Goal: Feedback & Contribution: Leave review/rating

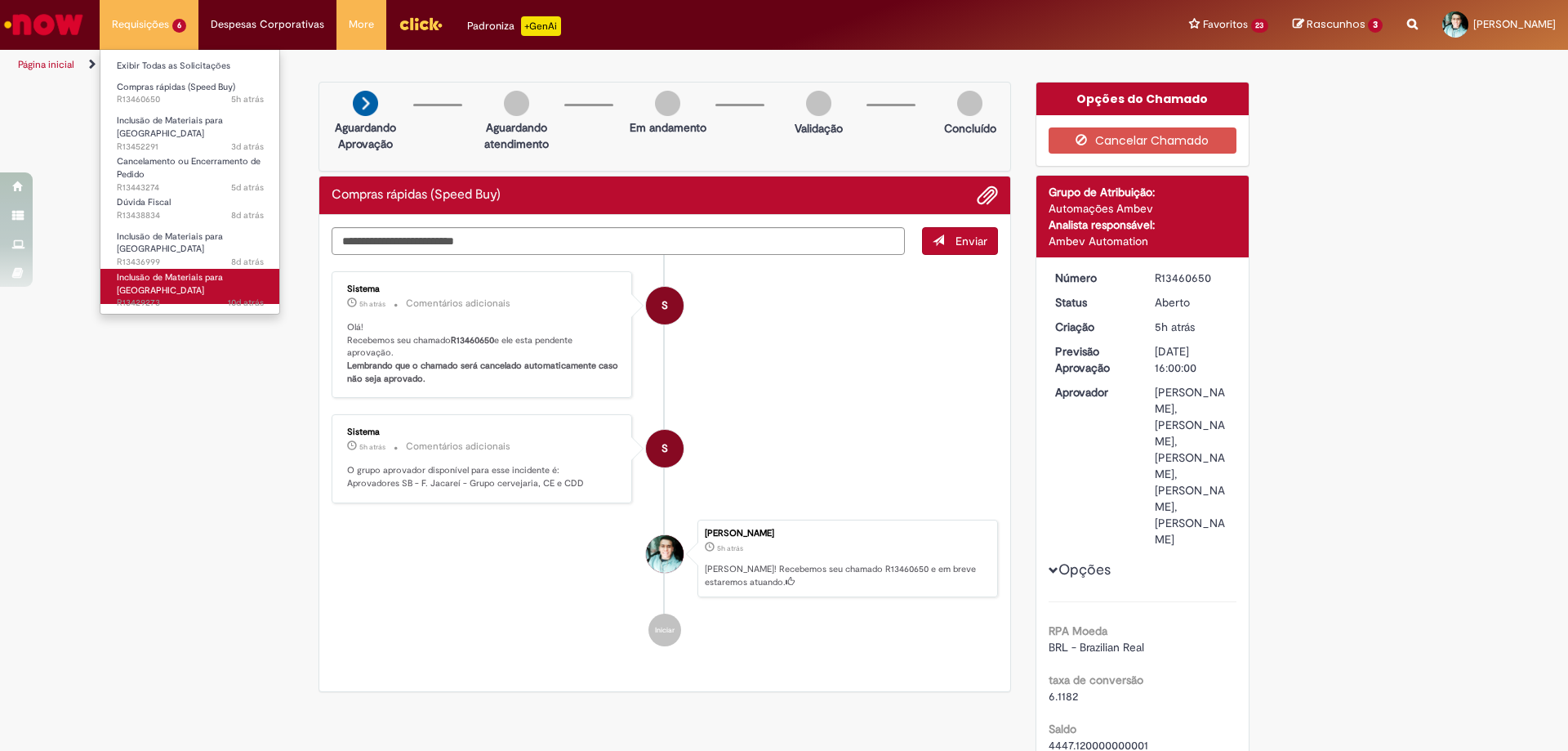
click at [119, 271] on span "Inclusão de Materiais para [GEOGRAPHIC_DATA]" at bounding box center [169, 284] width 106 height 26
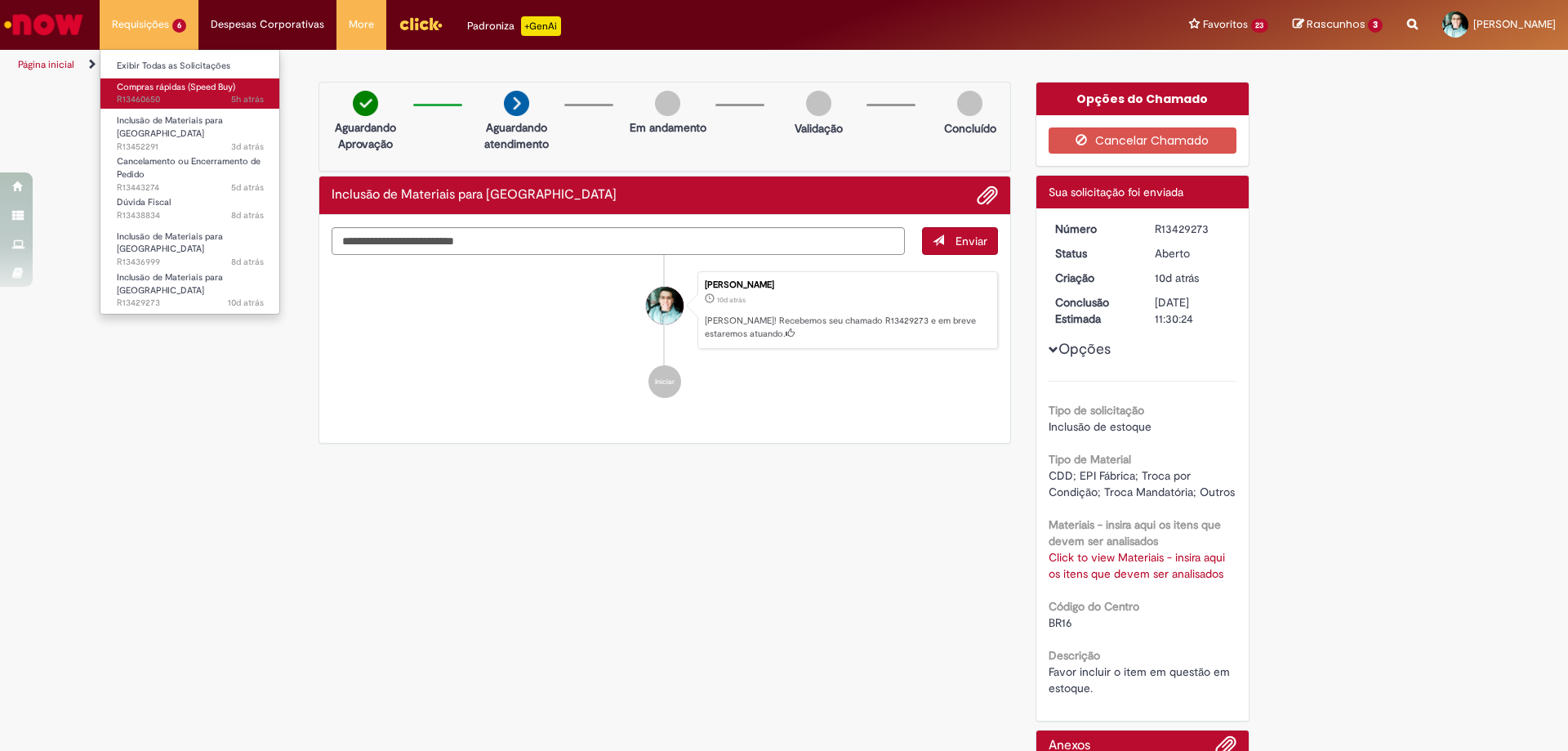
click at [162, 86] on span "Compras rápidas (Speed Buy)" at bounding box center [176, 87] width 119 height 12
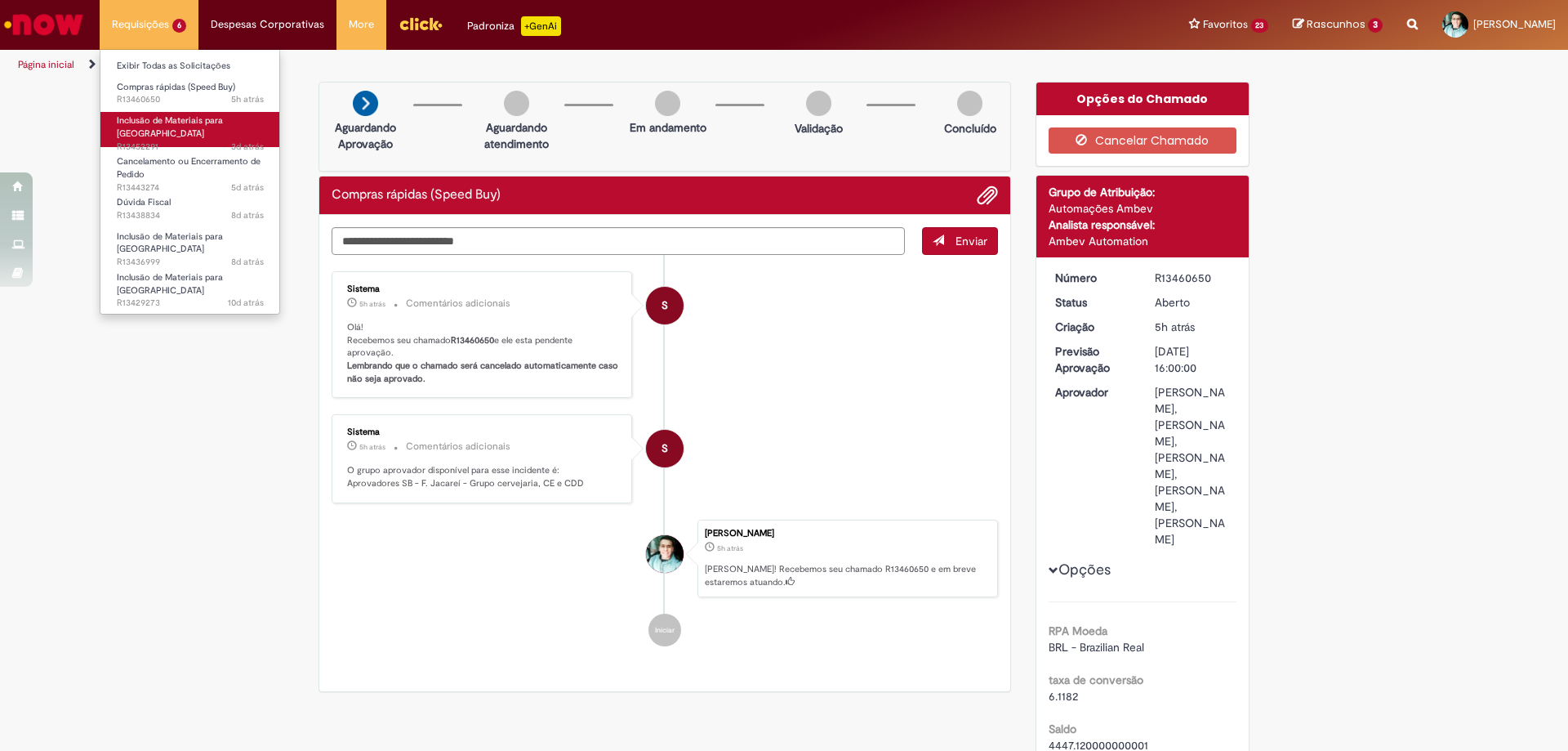
click at [148, 118] on span "Inclusão de Materiais para [GEOGRAPHIC_DATA]" at bounding box center [169, 127] width 106 height 26
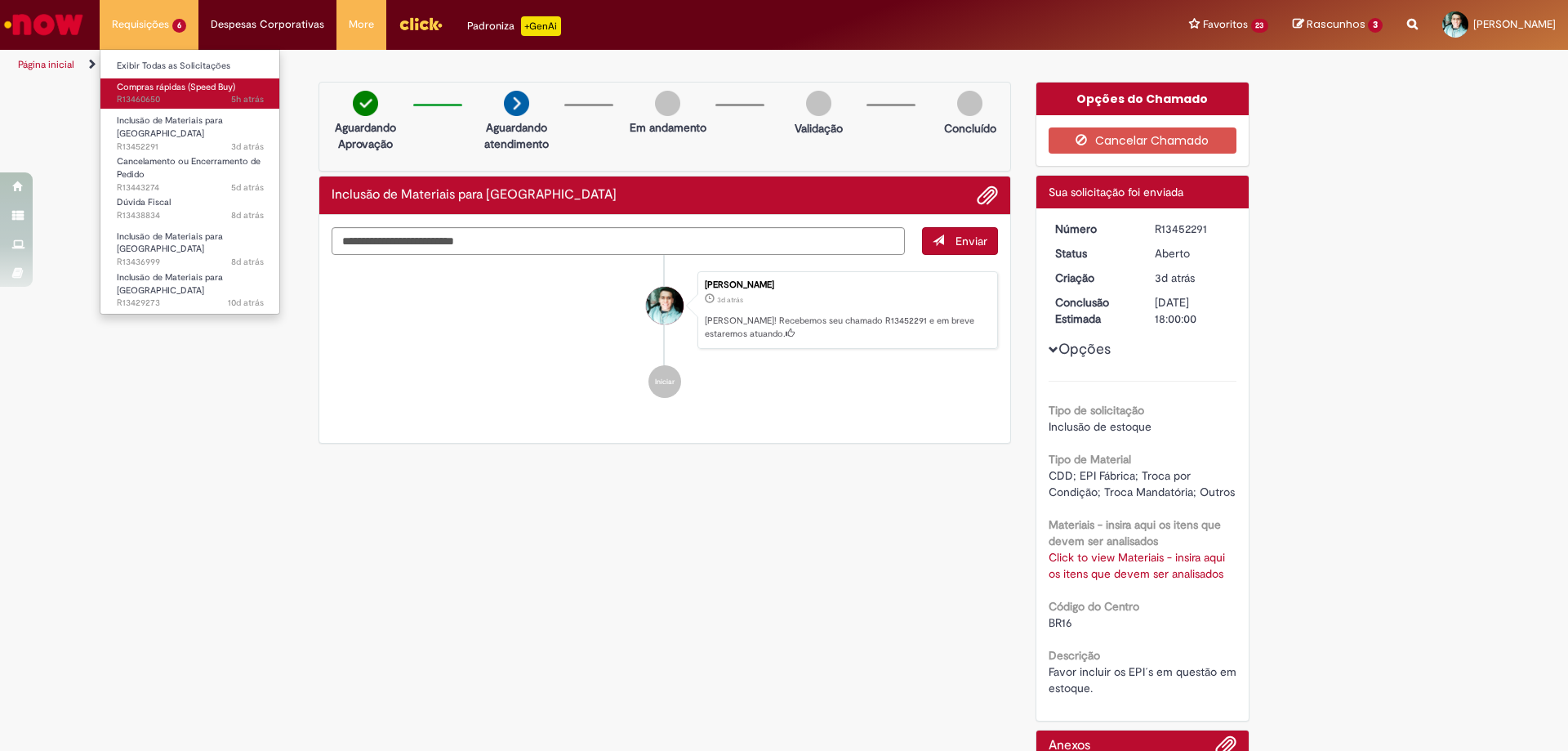
click at [135, 89] on span "Compras rápidas (Speed Buy)" at bounding box center [176, 87] width 119 height 12
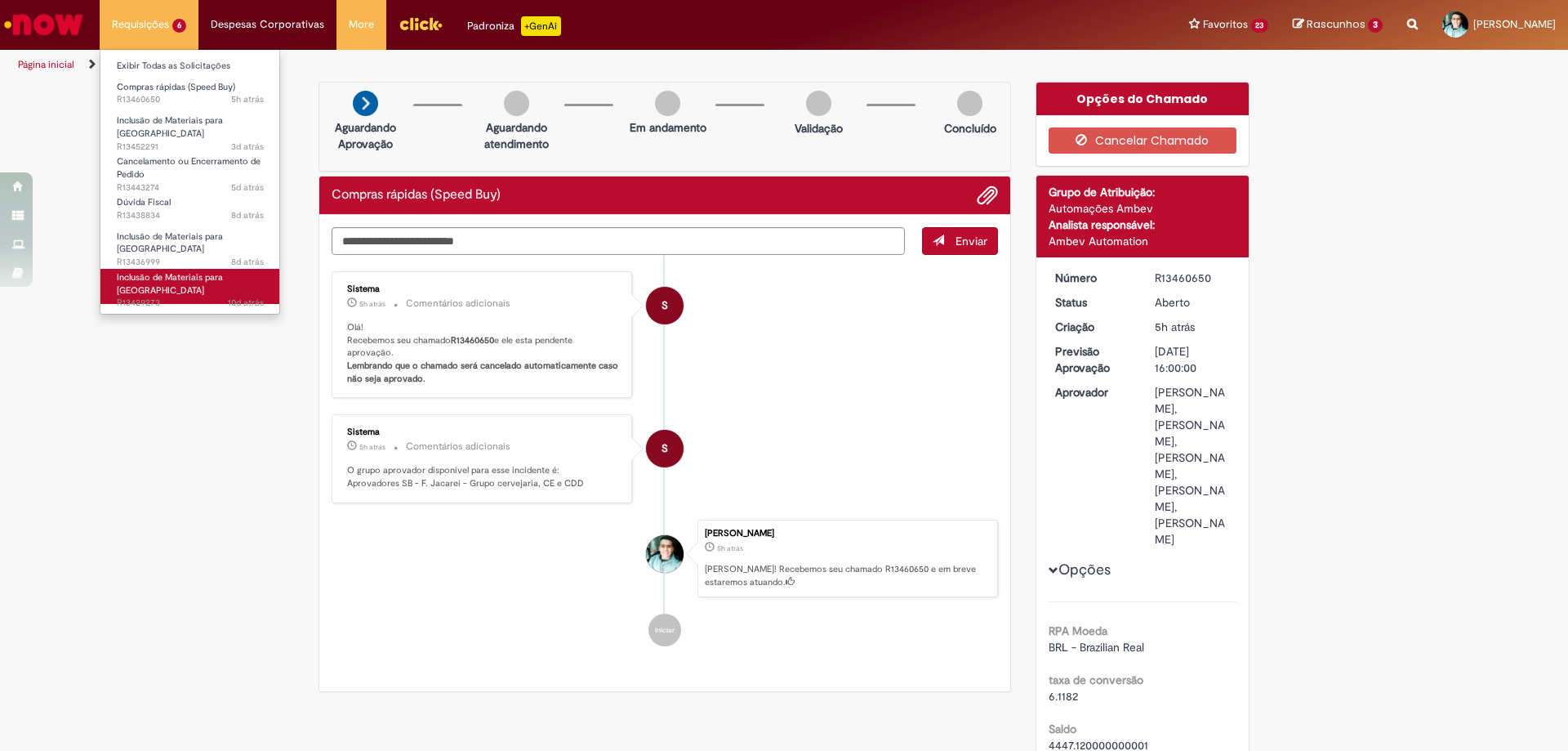
click at [107, 269] on link "Inclusão de Materiais para Estoques 10d atrás 10 dias atrás R13429273" at bounding box center [191, 287] width 180 height 36
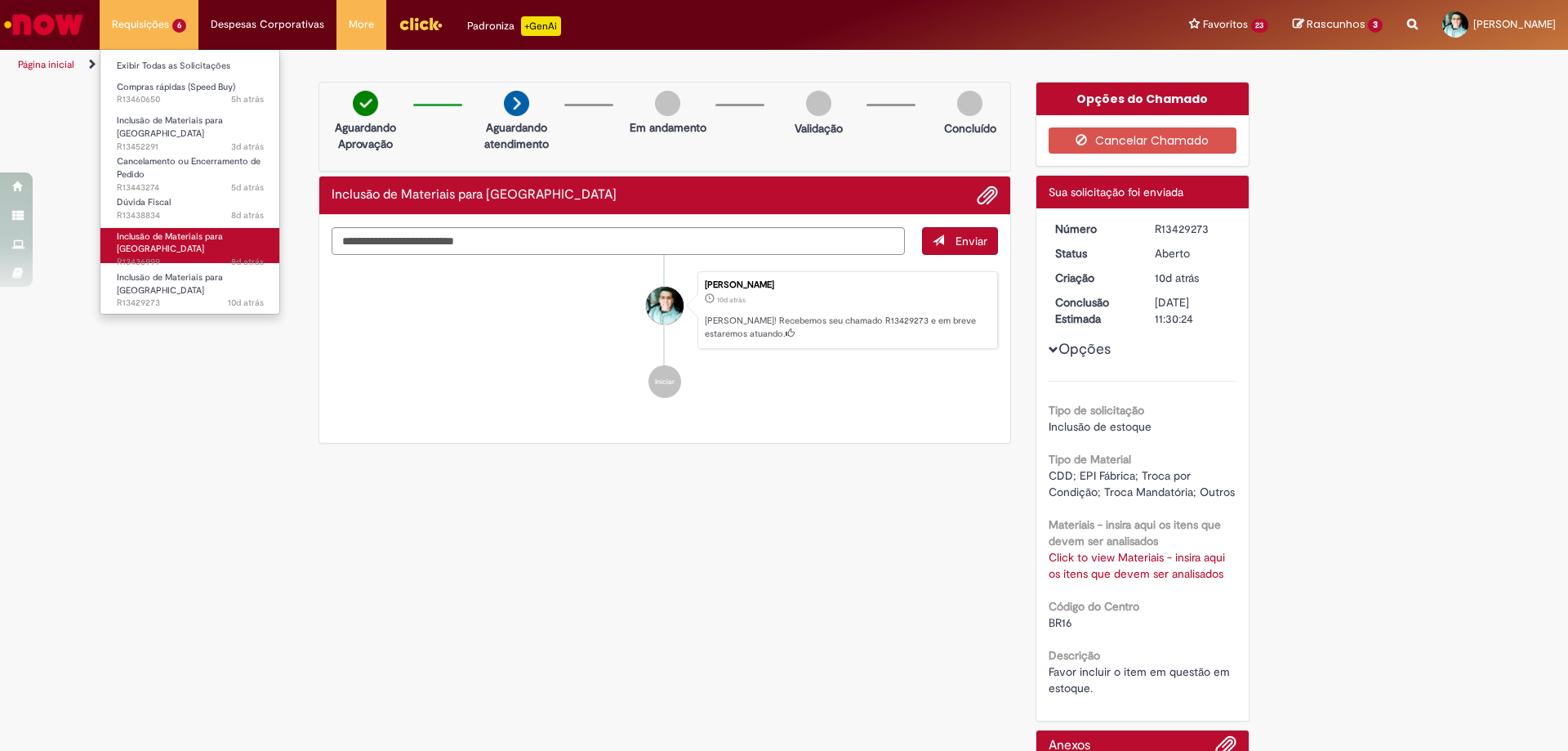
click at [124, 231] on span "Inclusão de Materiais para [GEOGRAPHIC_DATA]" at bounding box center [169, 243] width 106 height 26
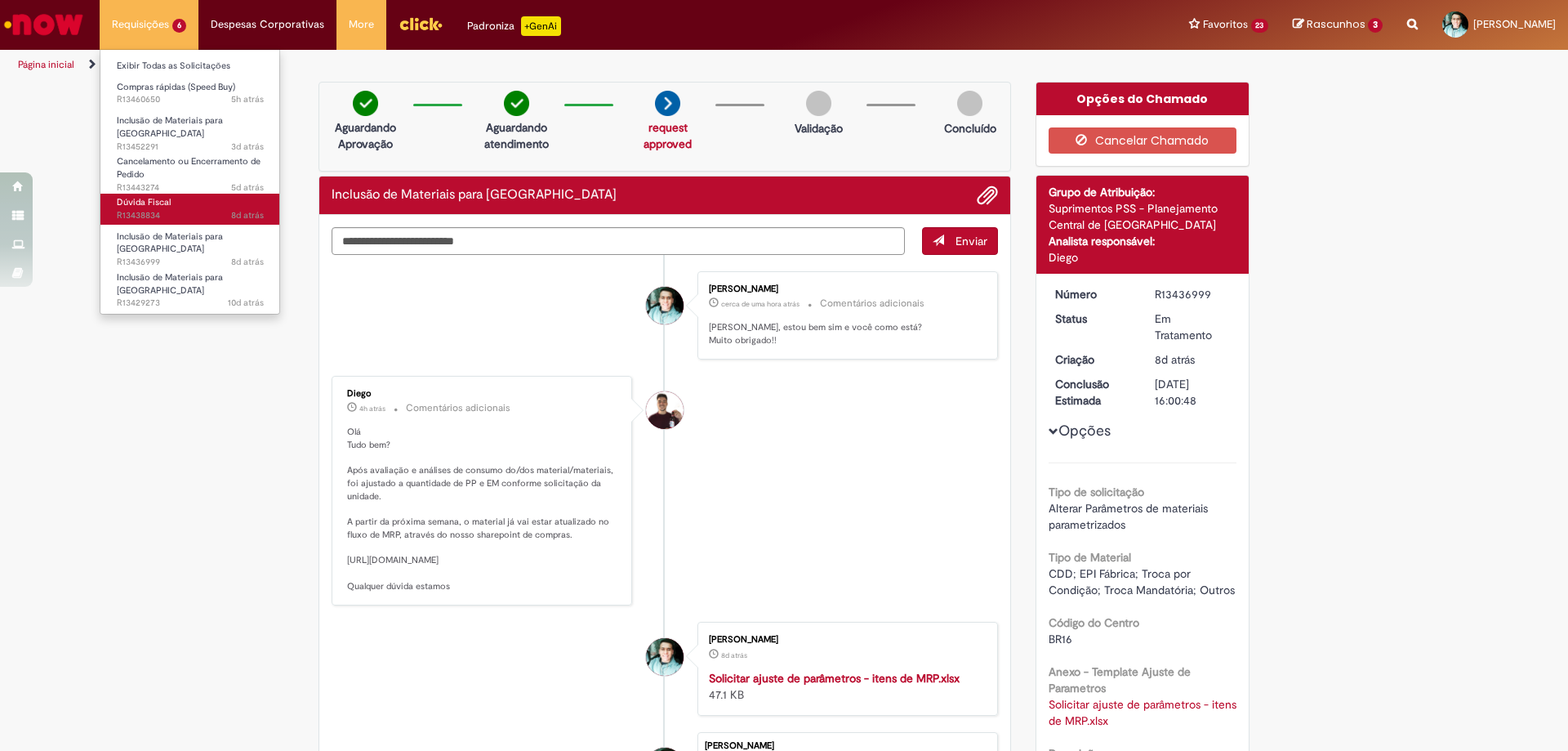
click at [148, 198] on span "Dúvida Fiscal" at bounding box center [143, 202] width 54 height 12
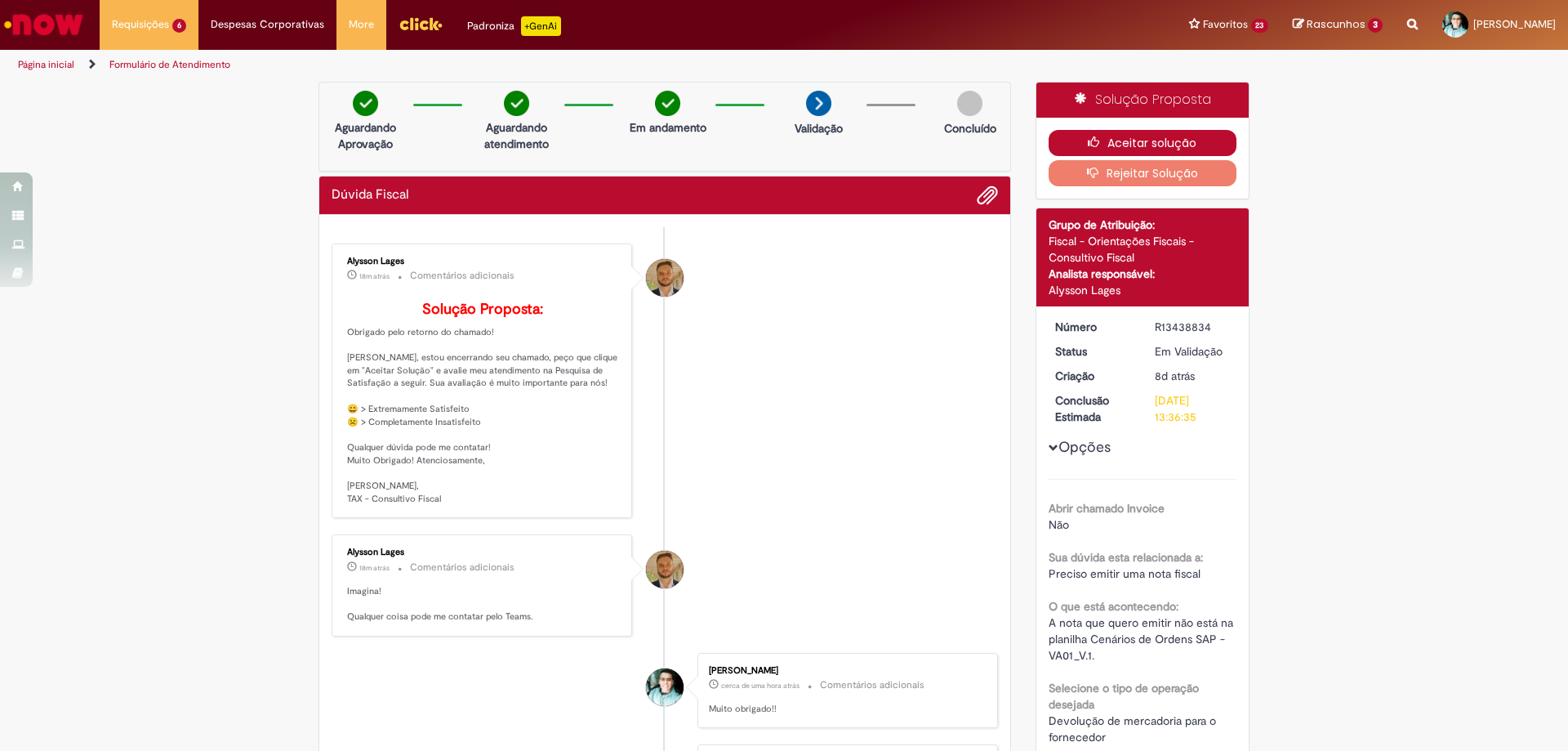
click at [1107, 134] on button "Aceitar solução" at bounding box center [1142, 142] width 189 height 26
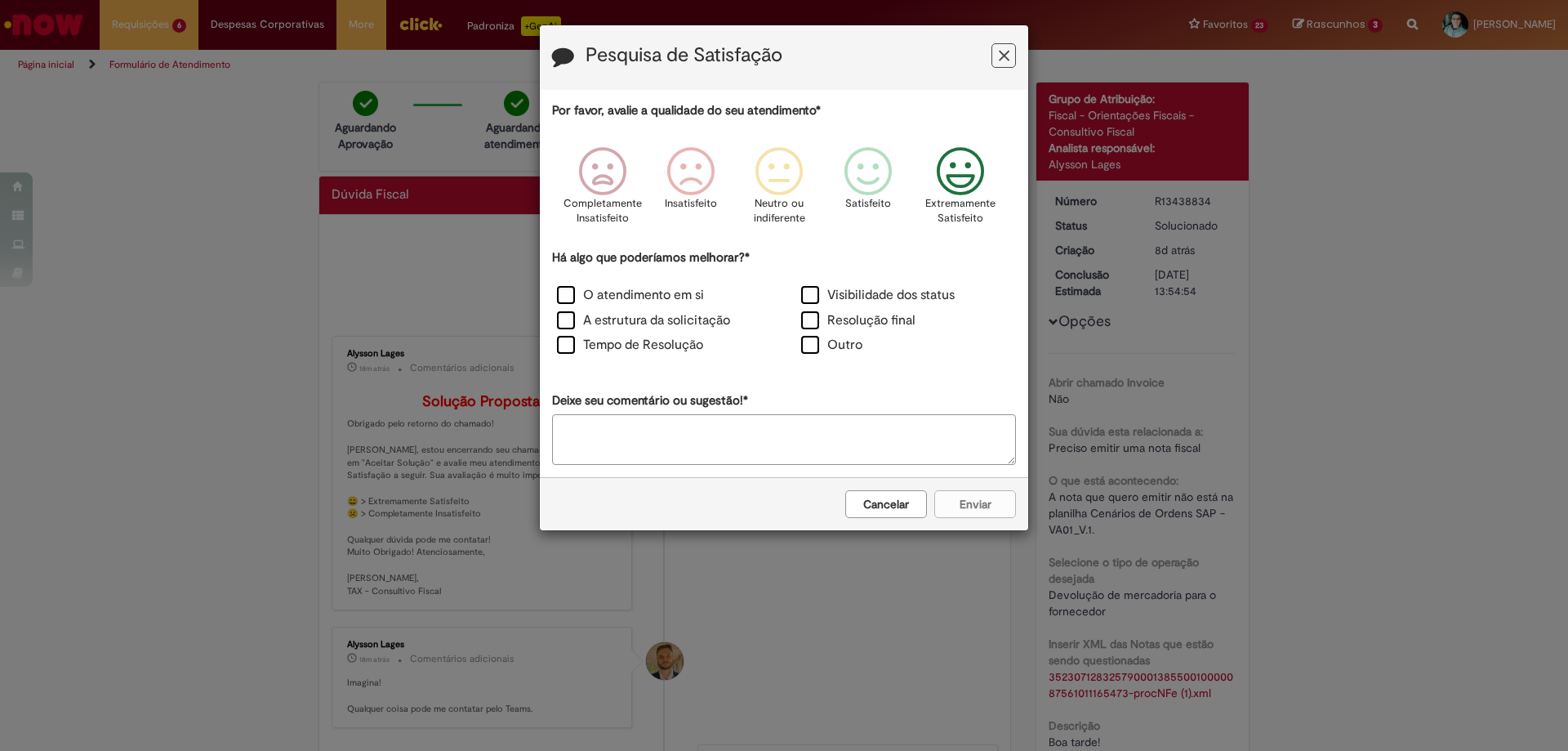
click at [965, 186] on icon "Feedback" at bounding box center [960, 172] width 61 height 49
click at [567, 294] on label "O atendimento em si" at bounding box center [630, 294] width 147 height 19
click at [984, 499] on button "Enviar" at bounding box center [975, 504] width 82 height 28
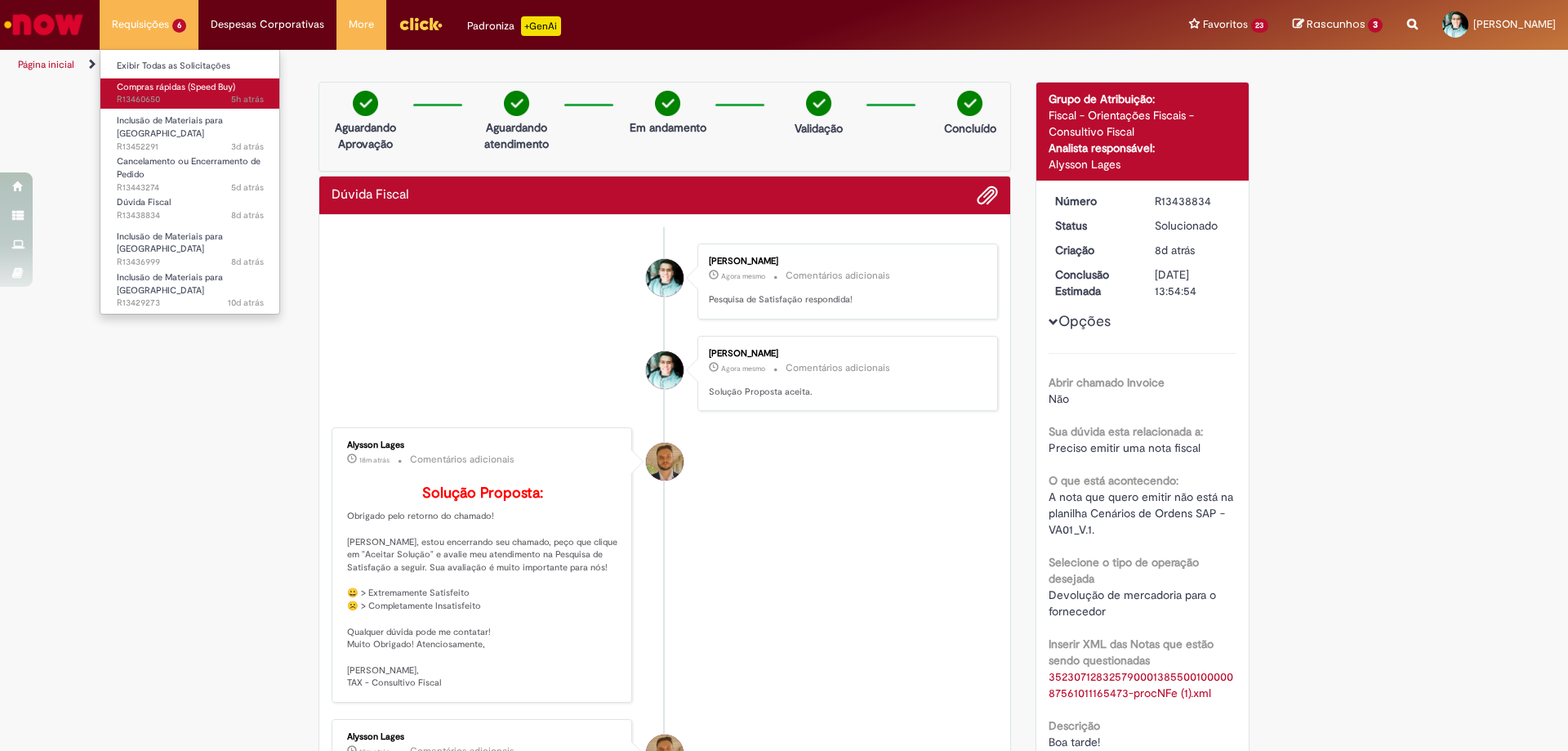
click at [133, 101] on span "5h atrás 5 horas atrás R13460650" at bounding box center [190, 99] width 147 height 13
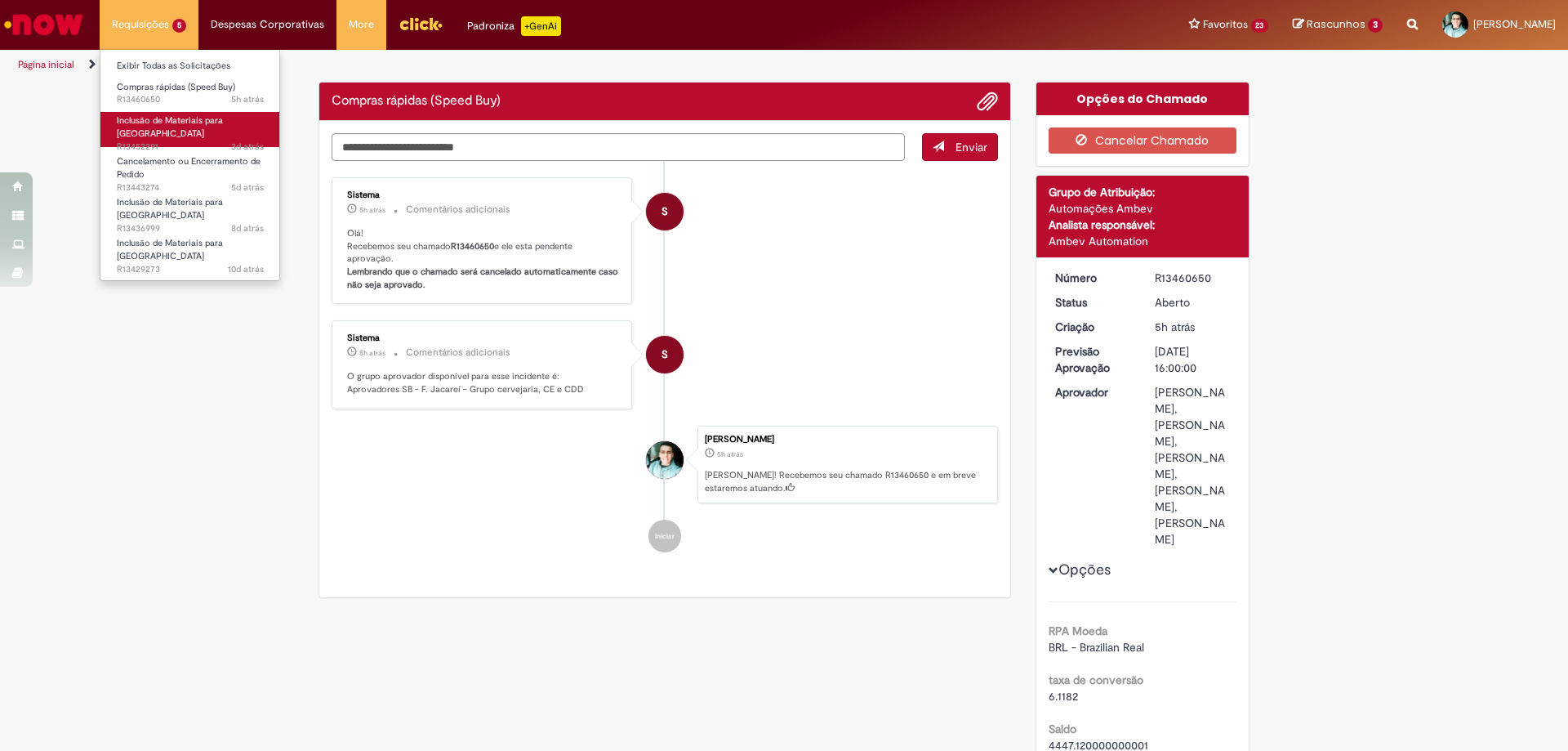
click at [135, 140] on span "3d atrás 3 dias atrás R13452291" at bounding box center [190, 146] width 147 height 13
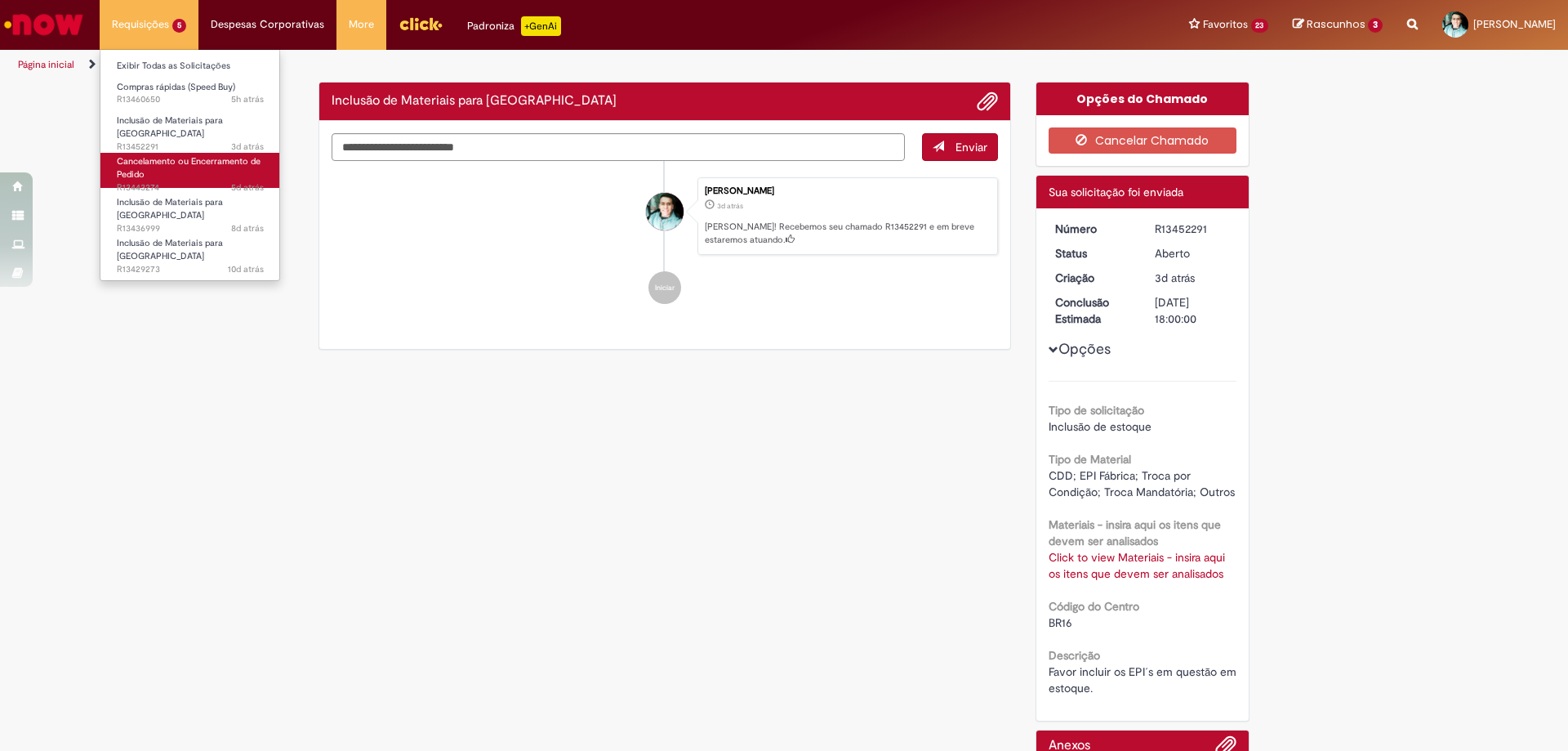
click at [142, 171] on span "Cancelamento ou Encerramento de Pedido" at bounding box center [188, 168] width 143 height 26
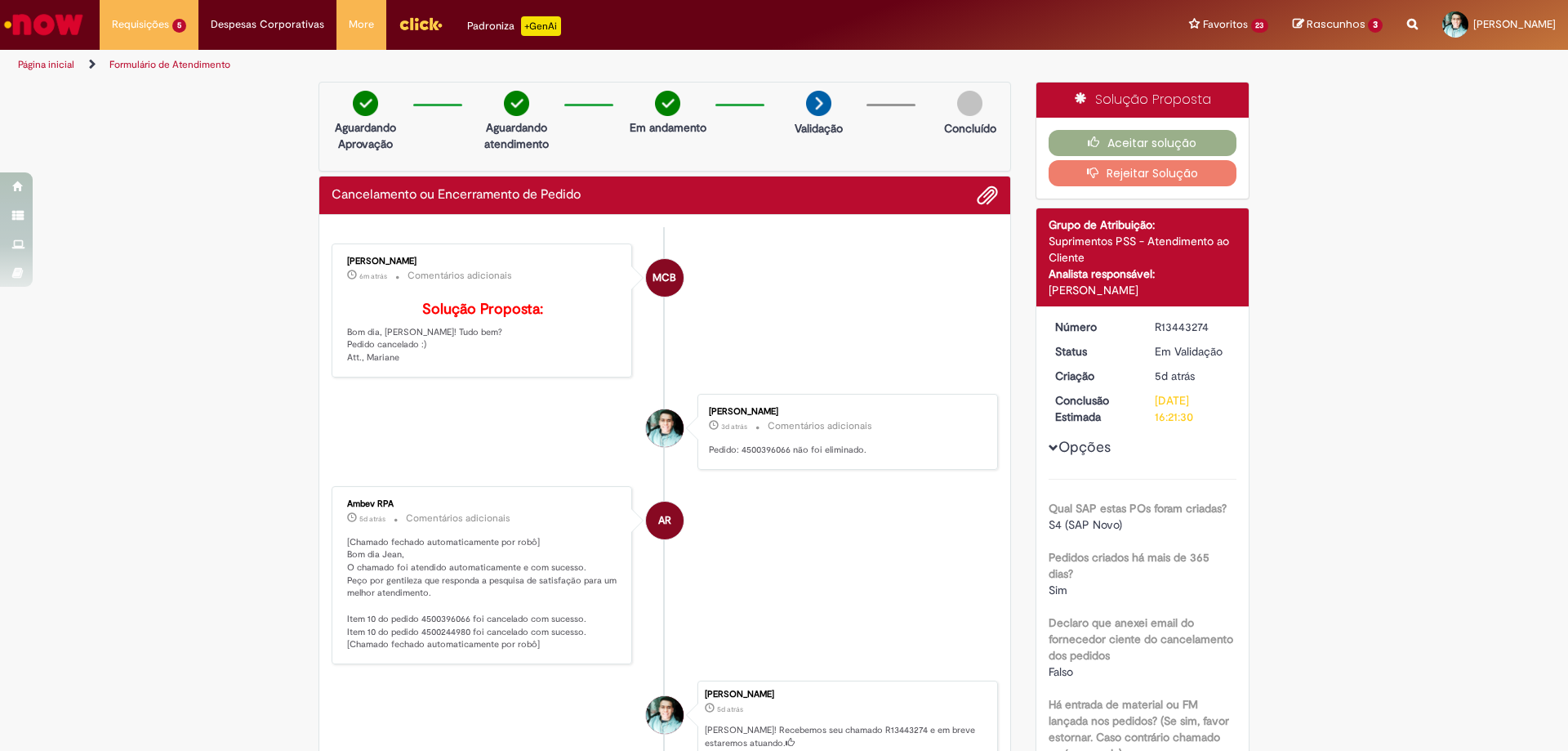
click at [761, 457] on p "Pedido: 4500396066 não foi eliminado." at bounding box center [844, 450] width 272 height 13
copy p "4500396066"
click at [1123, 141] on button "Aceitar solução" at bounding box center [1142, 142] width 189 height 26
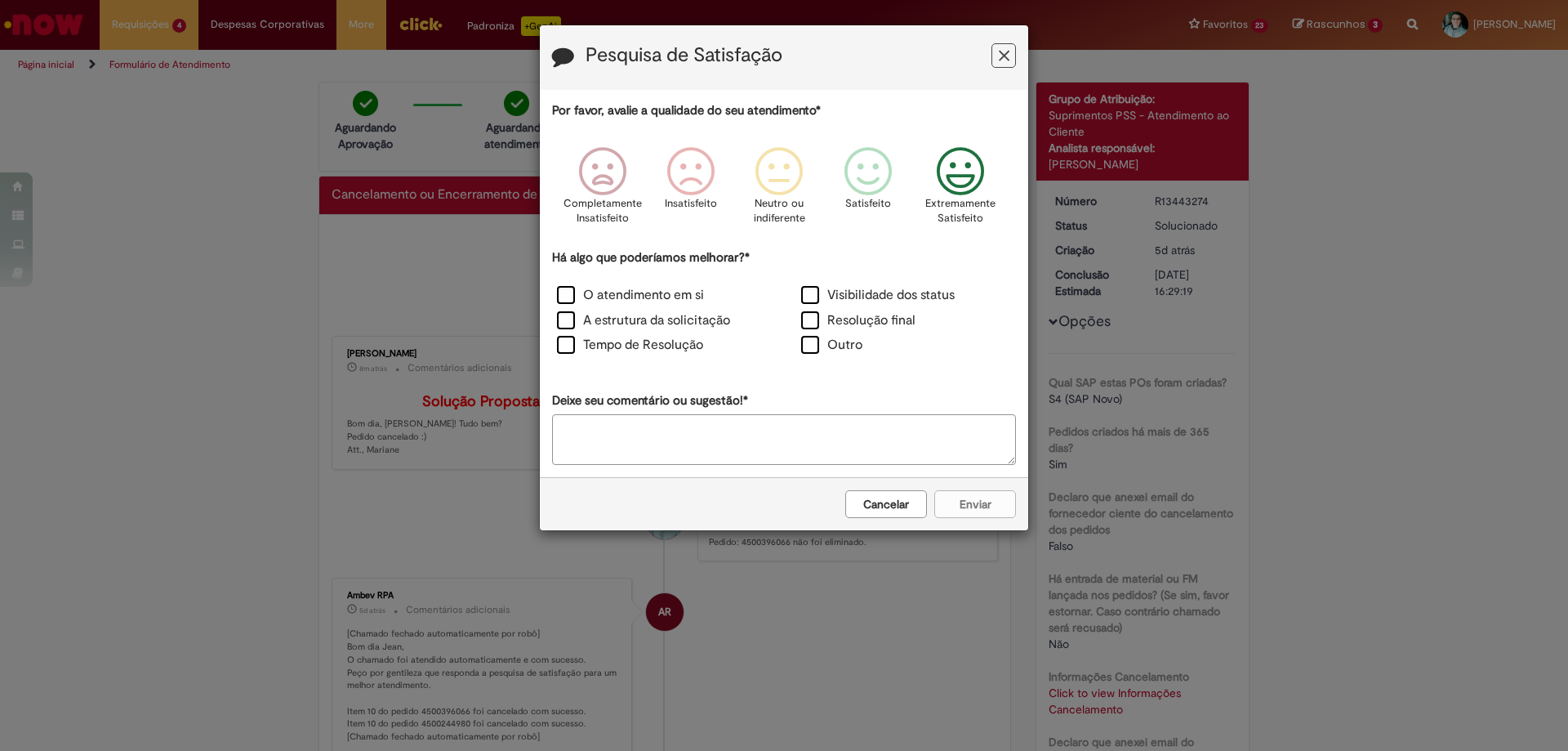
click at [976, 160] on icon "Feedback" at bounding box center [960, 172] width 61 height 49
click at [566, 297] on label "O atendimento em si" at bounding box center [630, 294] width 147 height 19
click at [986, 505] on button "Enviar" at bounding box center [975, 504] width 82 height 28
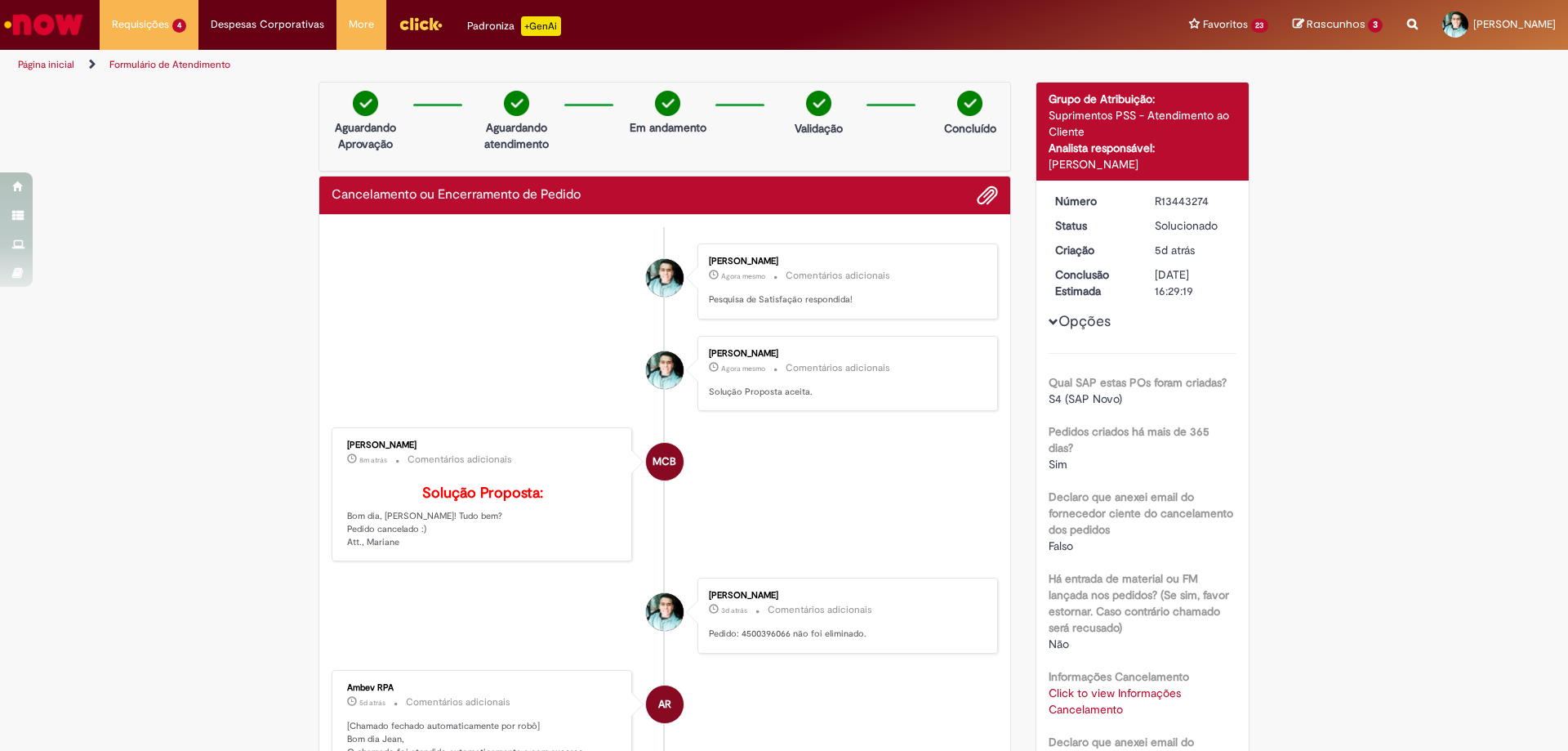
click at [764, 182] on div "Obrigado por compartilhar sua avaliação! [GEOGRAPHIC_DATA]" at bounding box center [784, 376] width 1568 height 751
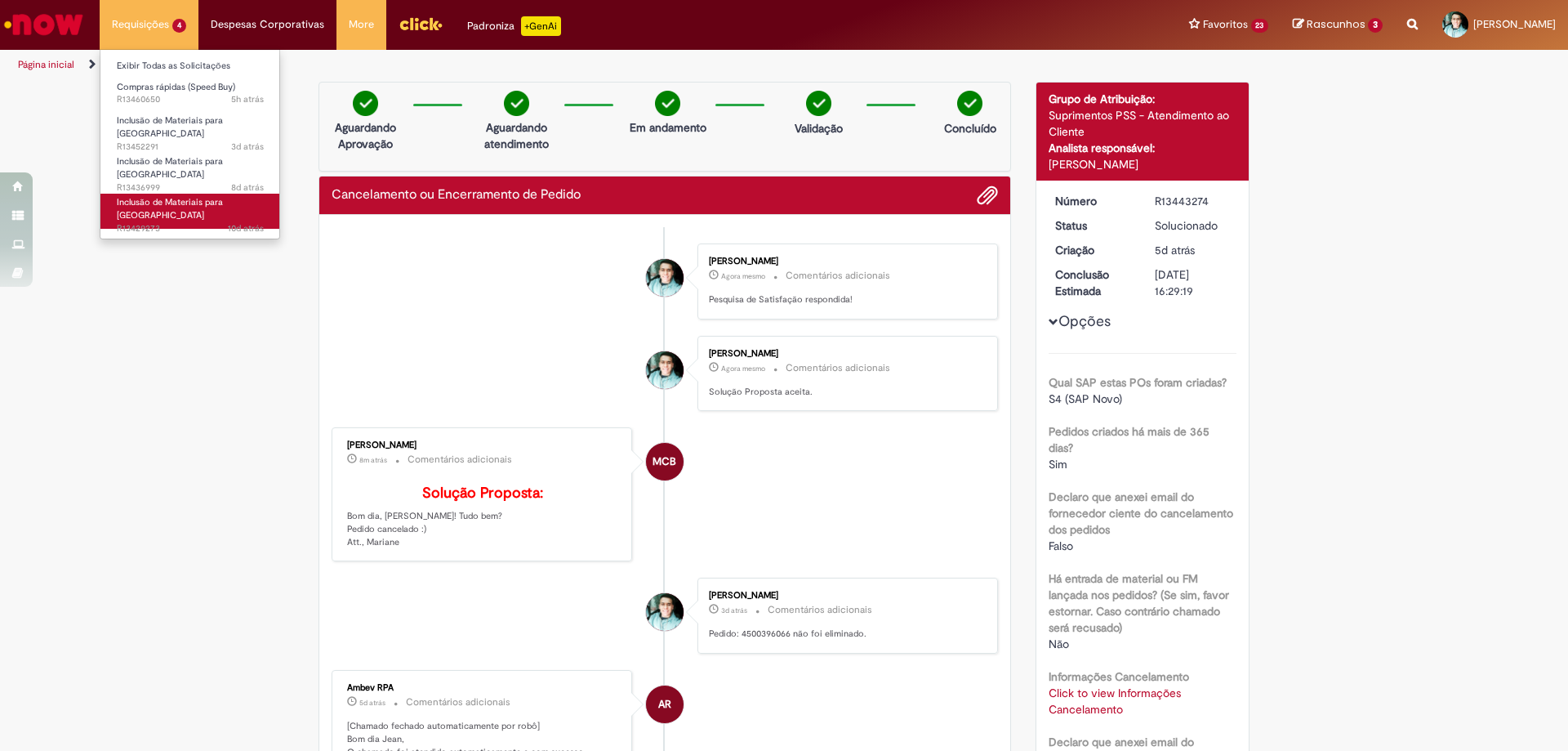
click at [135, 196] on span "Inclusão de Materiais para [GEOGRAPHIC_DATA]" at bounding box center [169, 209] width 106 height 26
